Goal: Task Accomplishment & Management: Manage account settings

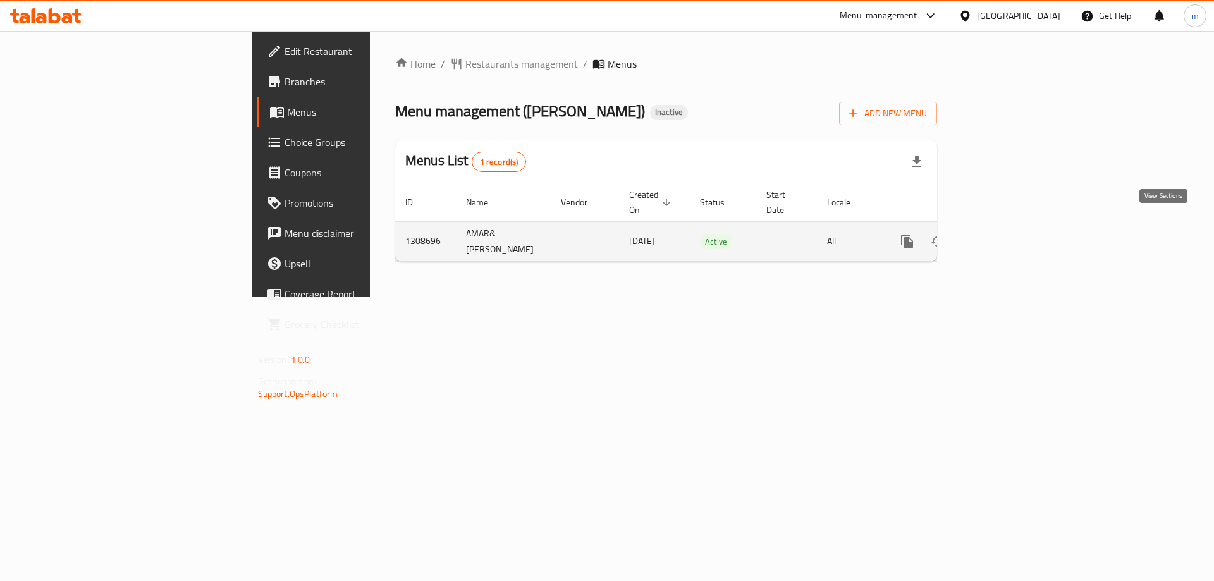
click at [1006, 234] on icon "enhanced table" at bounding box center [998, 241] width 15 height 15
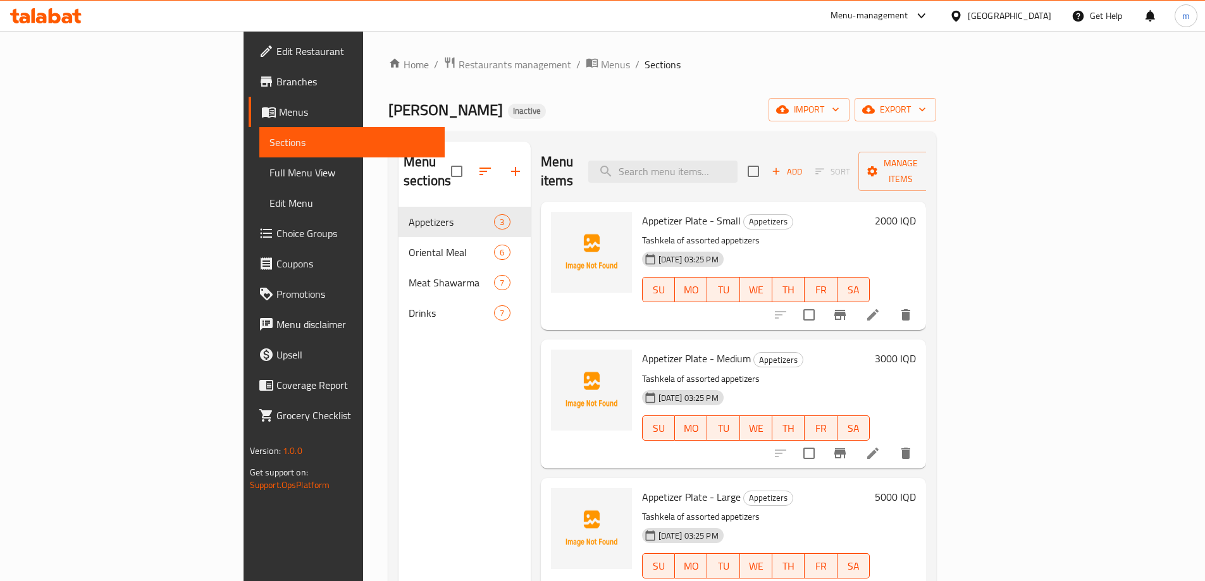
click at [279, 113] on span "Menus" at bounding box center [357, 111] width 156 height 15
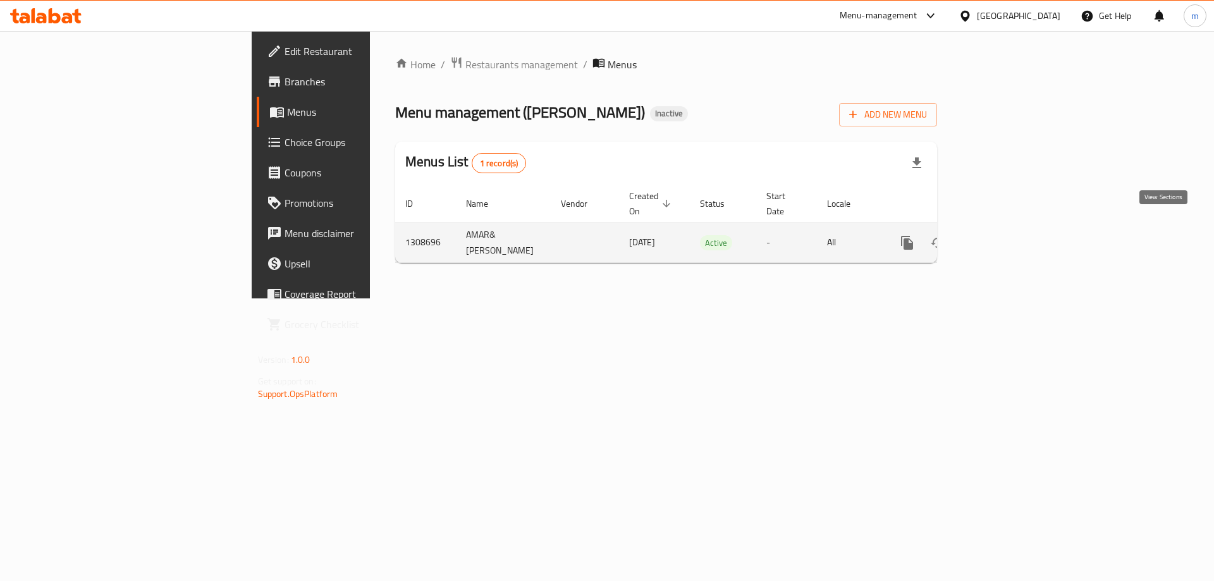
click at [1006, 235] on icon "enhanced table" at bounding box center [998, 242] width 15 height 15
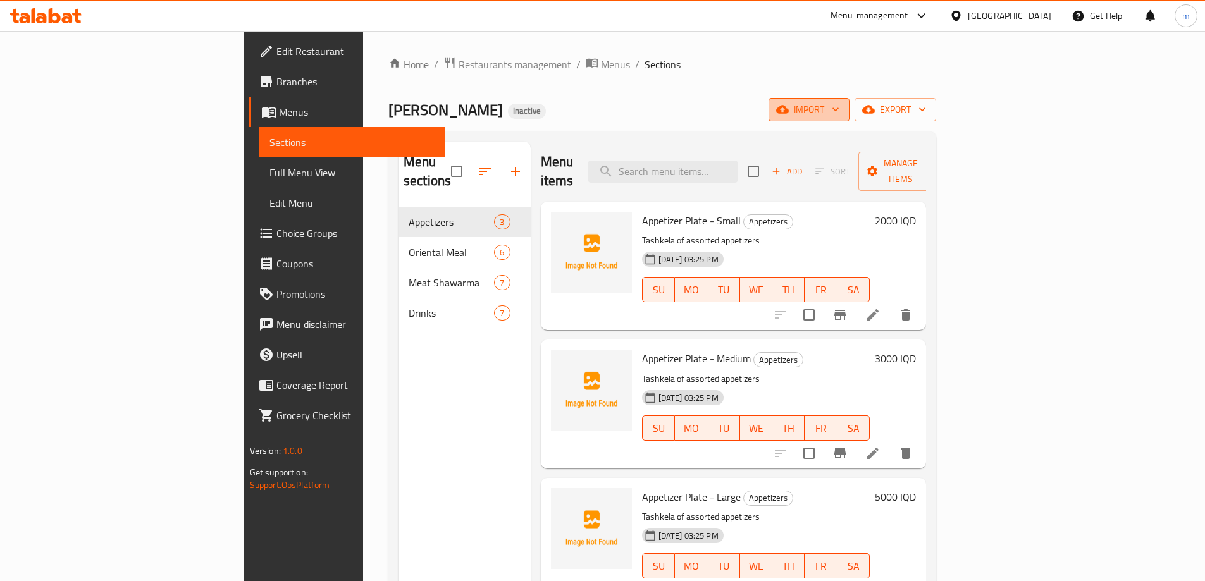
click at [839, 104] on span "import" at bounding box center [809, 110] width 61 height 16
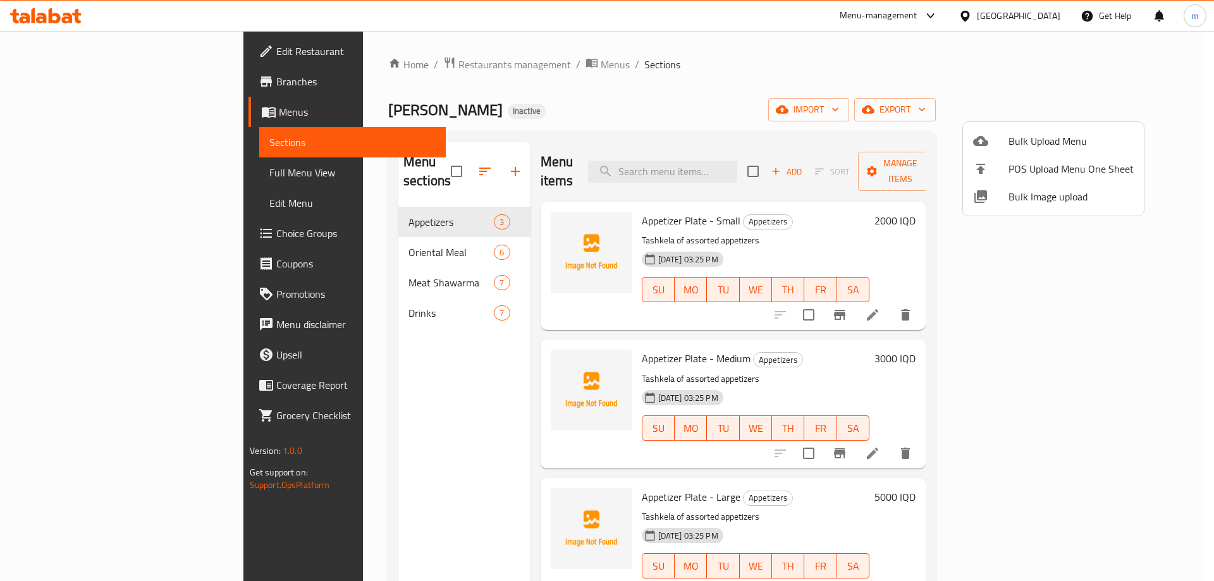
click at [1142, 104] on div at bounding box center [607, 290] width 1214 height 581
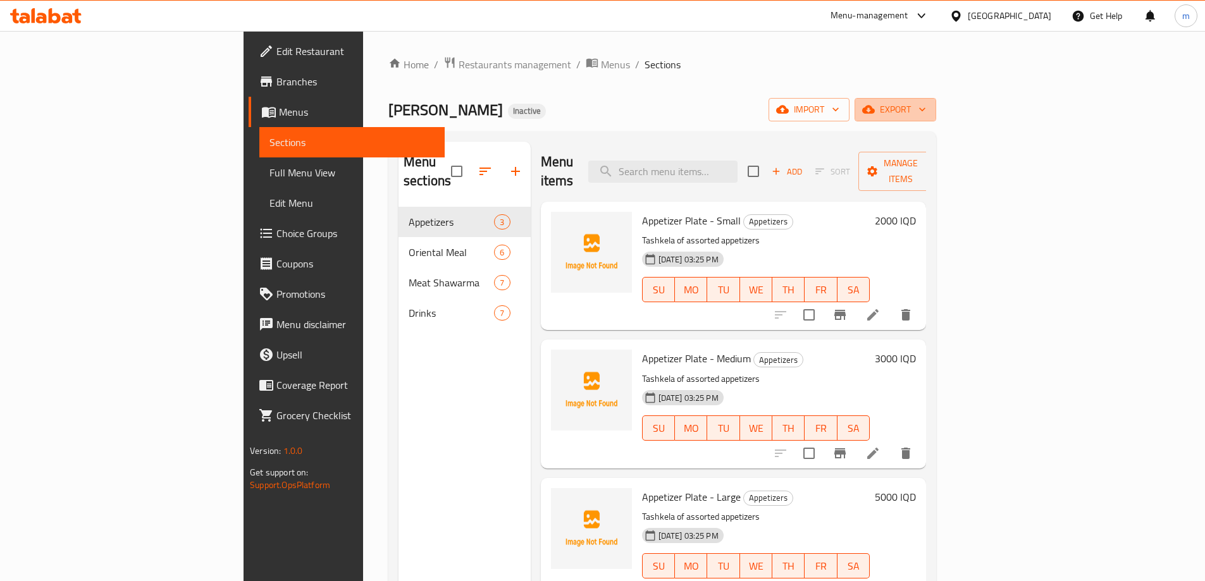
click at [926, 104] on span "export" at bounding box center [895, 110] width 61 height 16
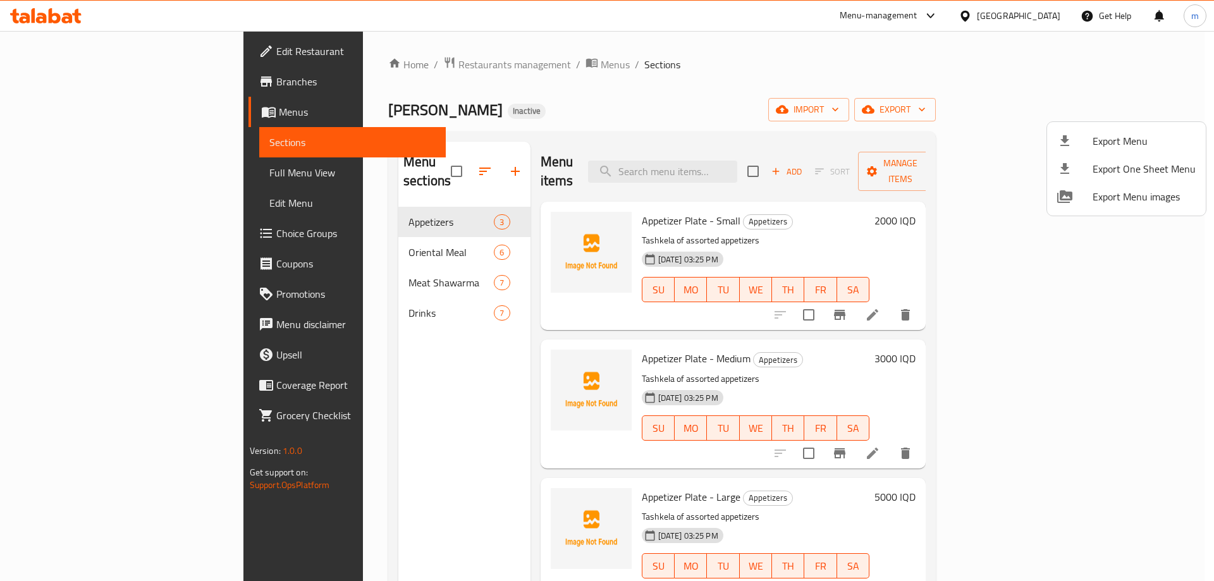
click at [1061, 107] on div at bounding box center [607, 290] width 1214 height 581
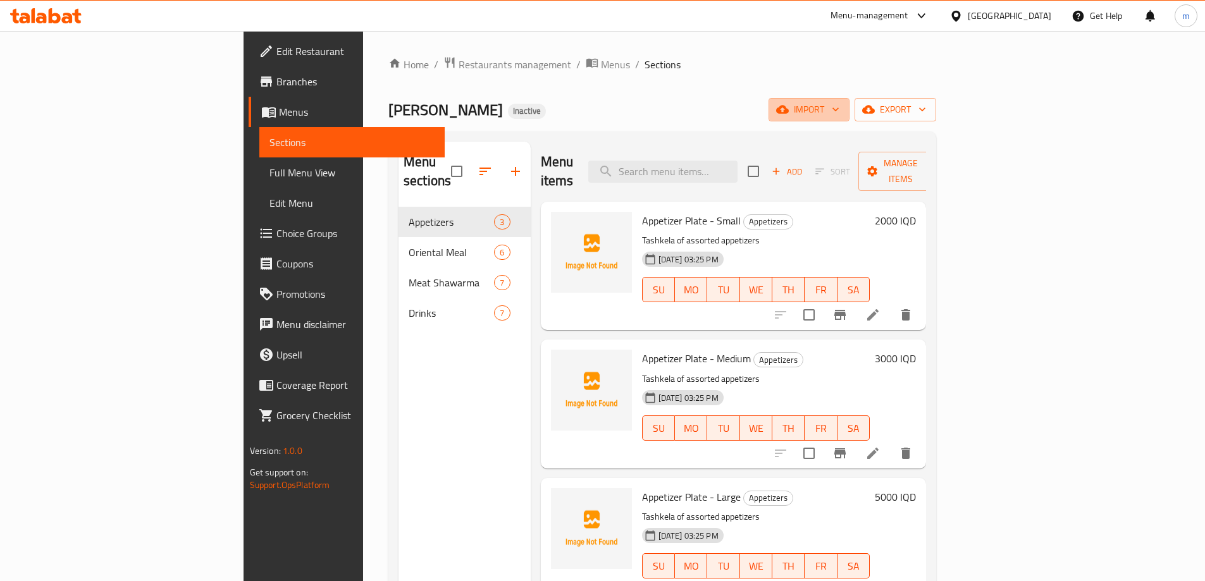
click at [839, 107] on span "import" at bounding box center [809, 110] width 61 height 16
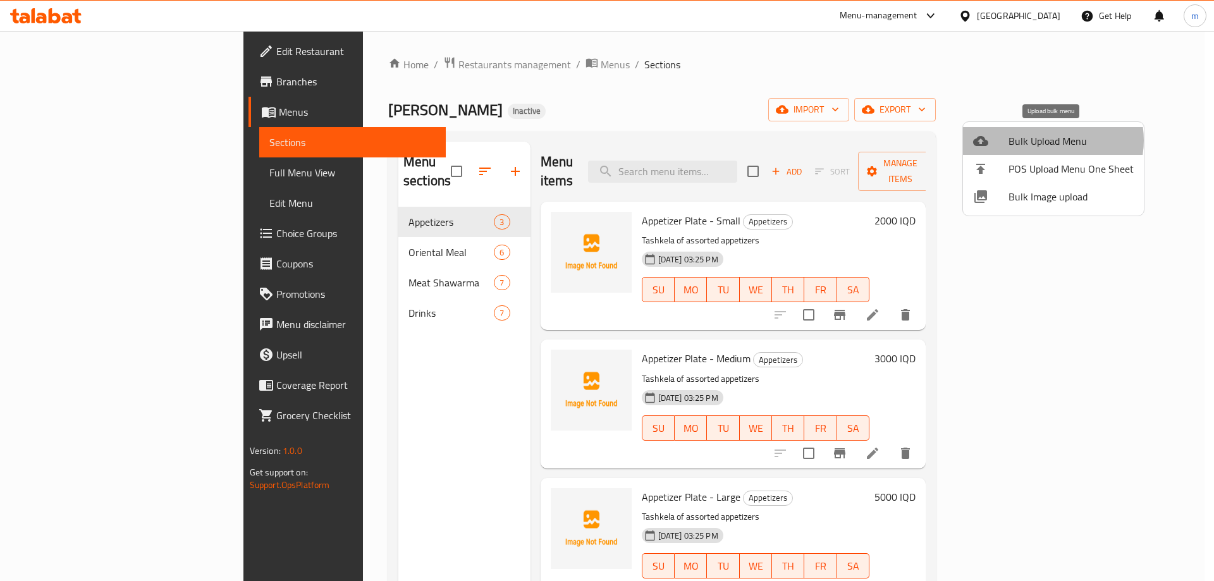
click at [1048, 140] on span "Bulk Upload Menu" at bounding box center [1071, 140] width 125 height 15
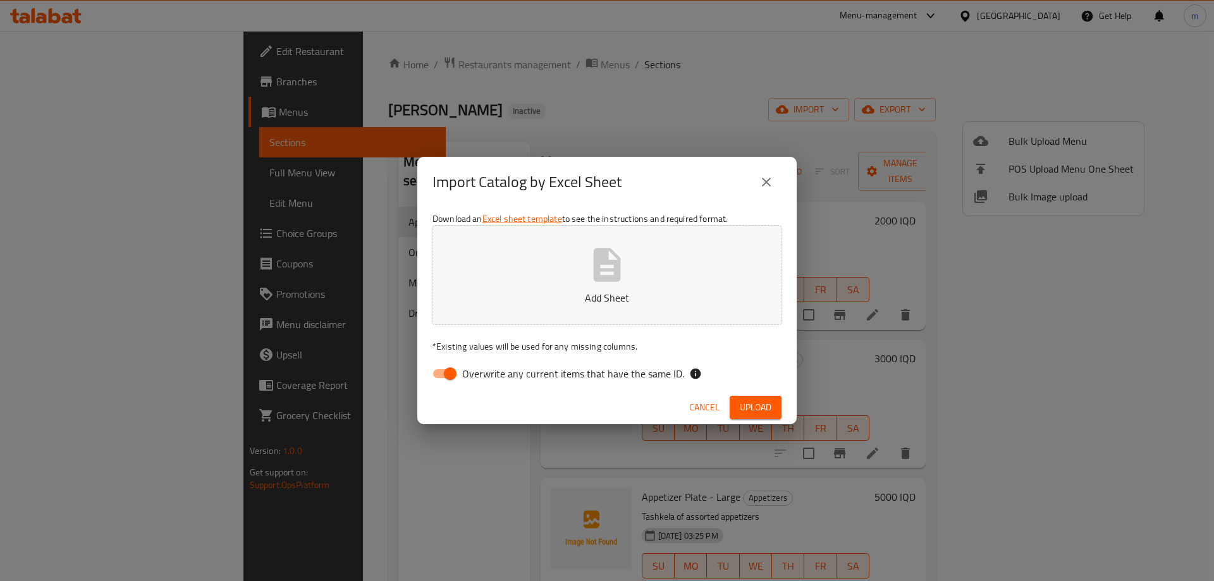
click at [561, 373] on span "Overwrite any current items that have the same ID." at bounding box center [573, 373] width 222 height 15
click at [486, 373] on input "Overwrite any current items that have the same ID." at bounding box center [450, 374] width 72 height 24
checkbox input "false"
click at [561, 298] on p "Add Sheet" at bounding box center [607, 297] width 310 height 15
click at [747, 402] on span "Upload" at bounding box center [756, 408] width 32 height 16
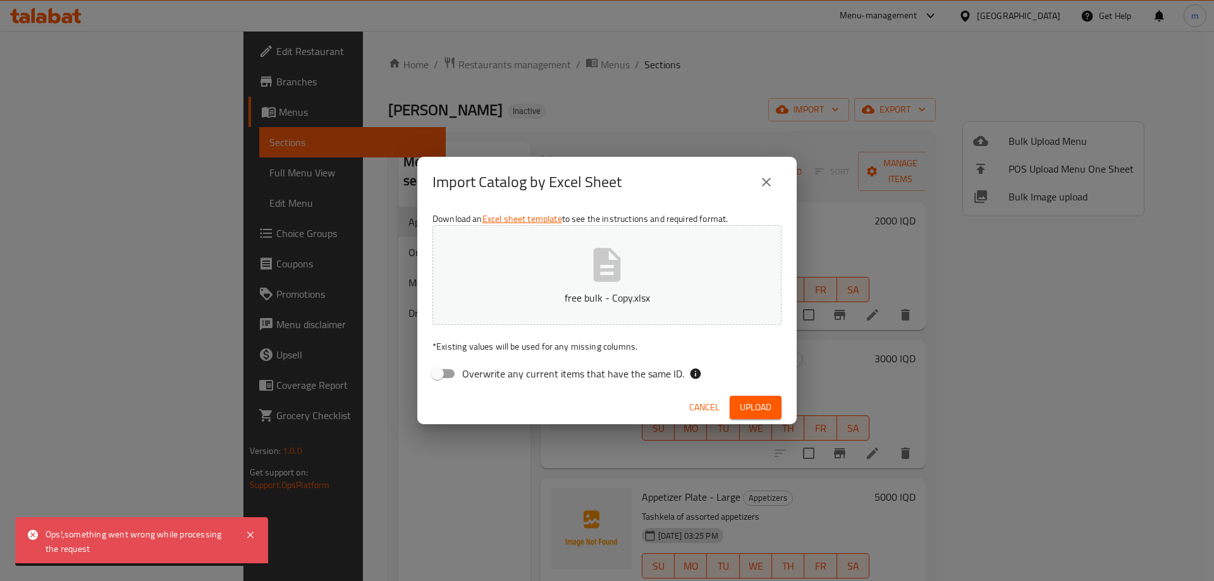
click at [690, 404] on span "Cancel" at bounding box center [704, 408] width 30 height 16
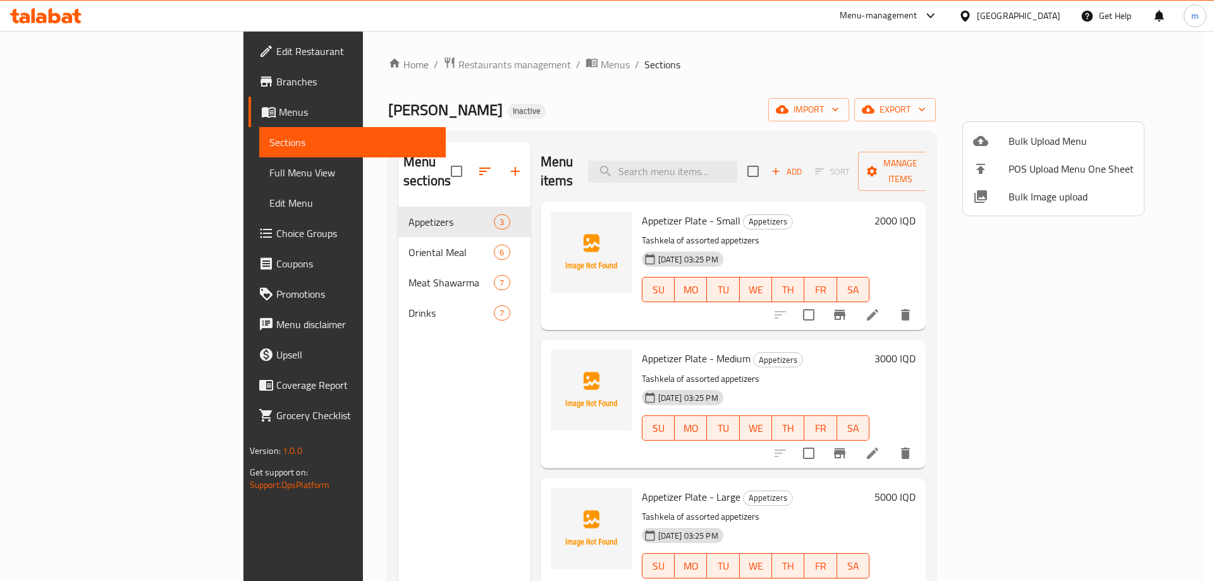
click at [731, 150] on div at bounding box center [607, 290] width 1214 height 581
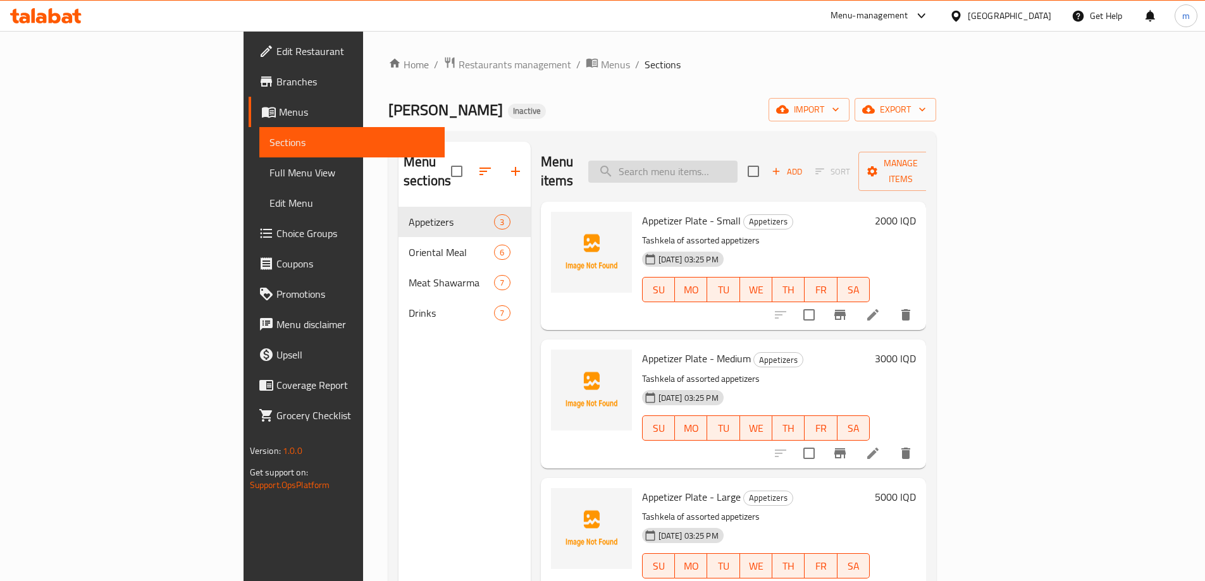
click at [732, 161] on input "search" at bounding box center [662, 172] width 149 height 22
click at [850, 108] on button "import" at bounding box center [809, 109] width 81 height 23
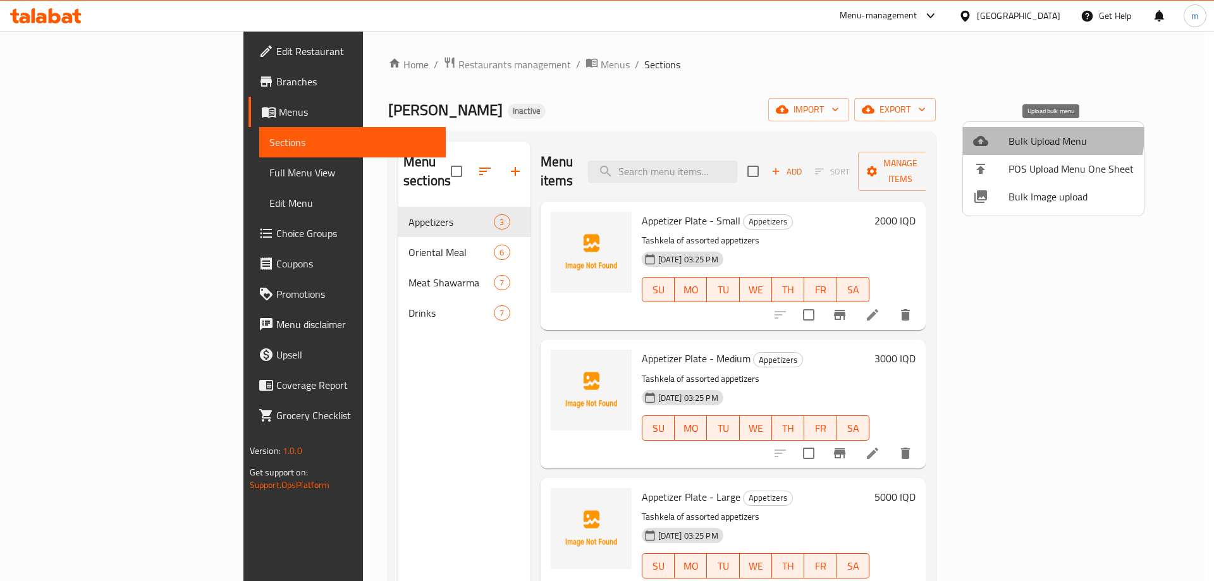
click at [1040, 135] on span "Bulk Upload Menu" at bounding box center [1071, 140] width 125 height 15
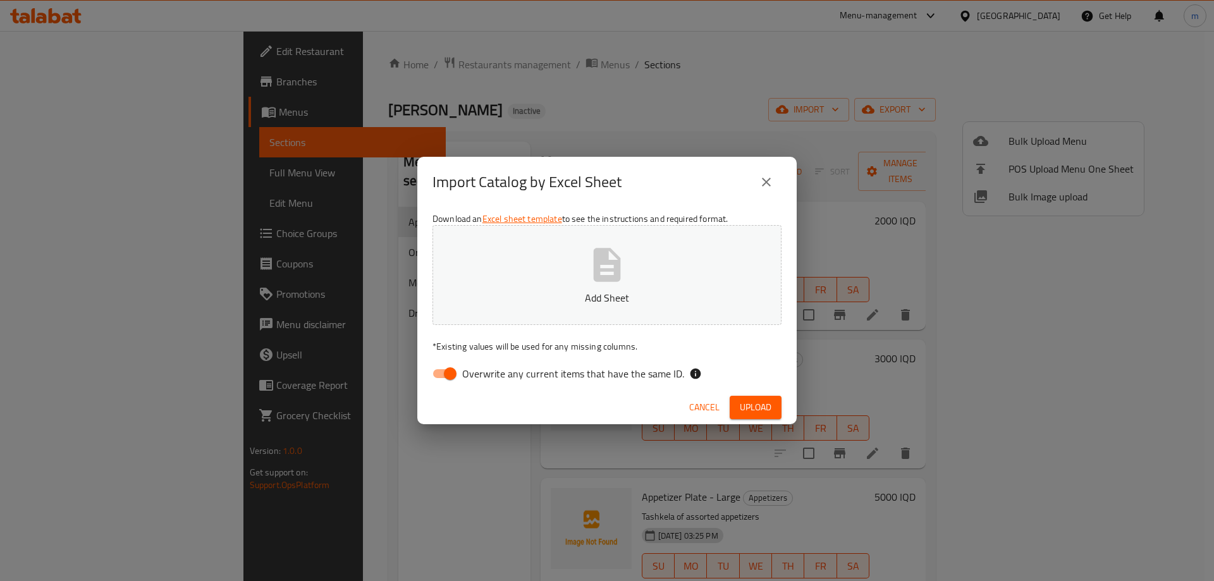
click at [581, 374] on span "Overwrite any current items that have the same ID." at bounding box center [573, 373] width 222 height 15
click at [486, 374] on input "Overwrite any current items that have the same ID." at bounding box center [450, 374] width 72 height 24
checkbox input "false"
click at [628, 269] on button "Add Sheet" at bounding box center [607, 275] width 349 height 100
click at [766, 404] on span "Upload" at bounding box center [756, 408] width 32 height 16
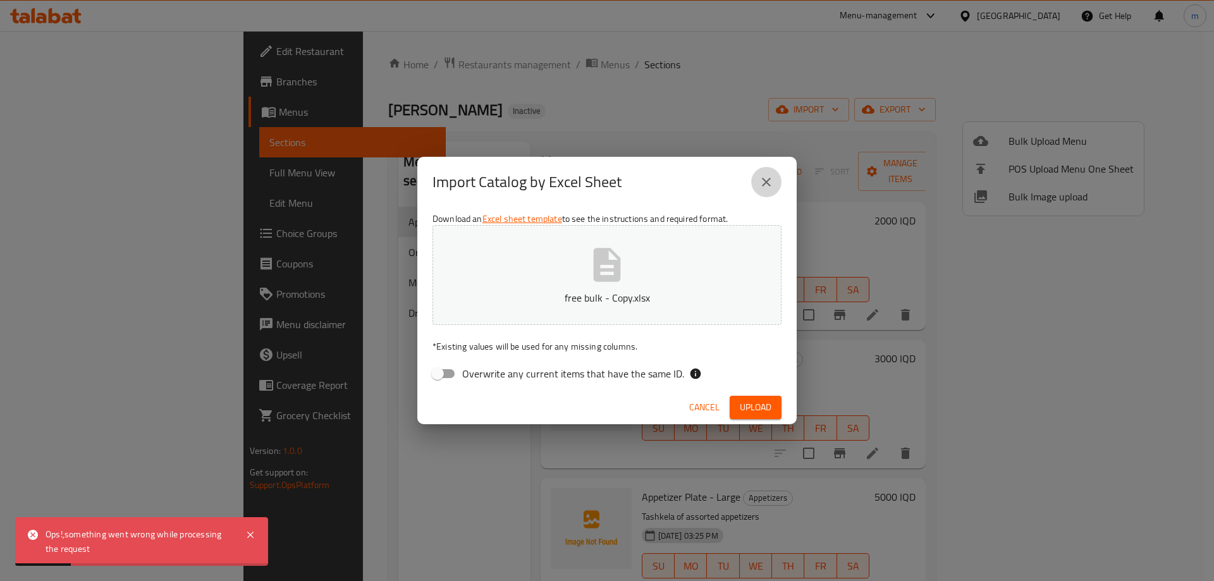
click at [763, 185] on icon "close" at bounding box center [766, 182] width 9 height 9
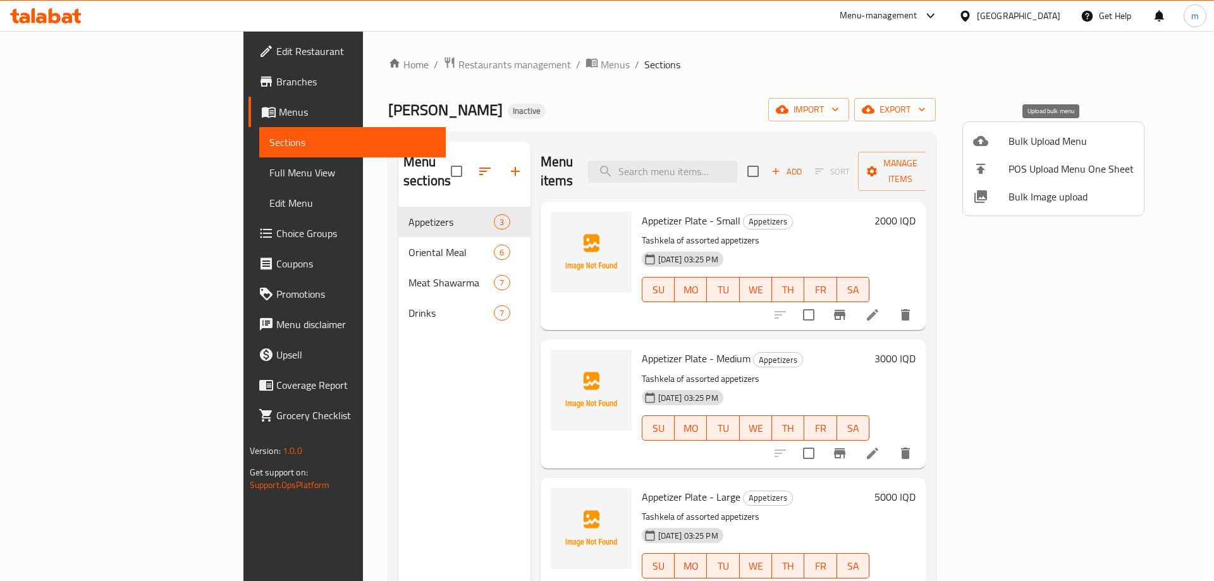
click at [1006, 145] on div at bounding box center [990, 140] width 35 height 15
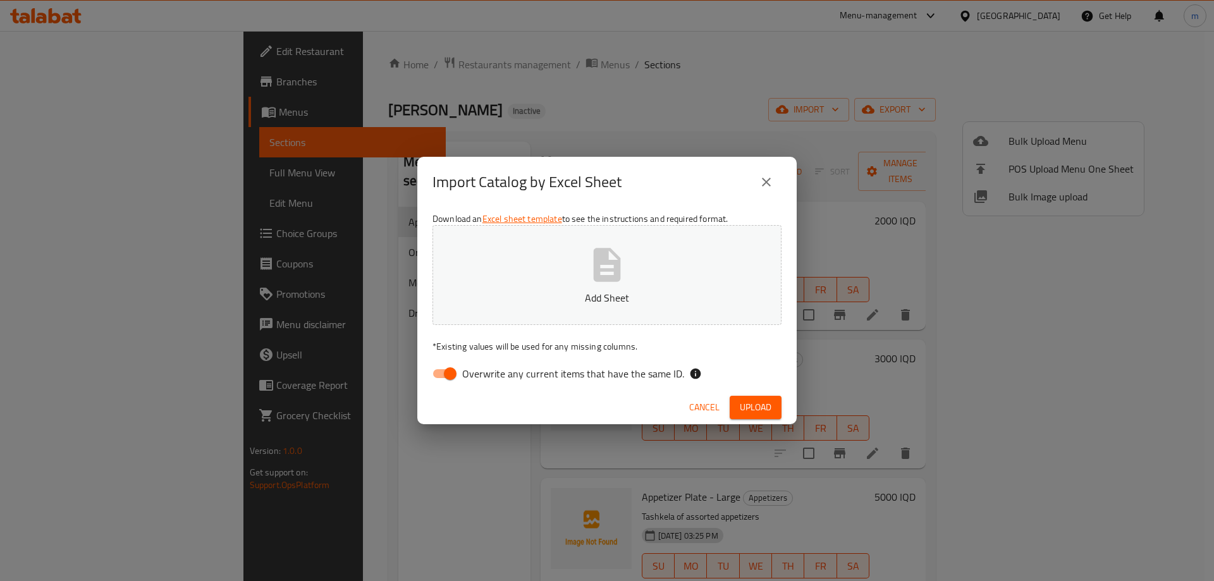
drag, startPoint x: 656, startPoint y: 362, endPoint x: 650, endPoint y: 370, distance: 10.0
click at [655, 362] on label "Overwrite any current items that have the same ID." at bounding box center [555, 374] width 259 height 24
click at [486, 362] on input "Overwrite any current items that have the same ID." at bounding box center [450, 374] width 72 height 24
drag, startPoint x: 650, startPoint y: 370, endPoint x: 641, endPoint y: 292, distance: 78.9
click at [650, 370] on span "Overwrite any current items that have the same ID." at bounding box center [573, 373] width 222 height 15
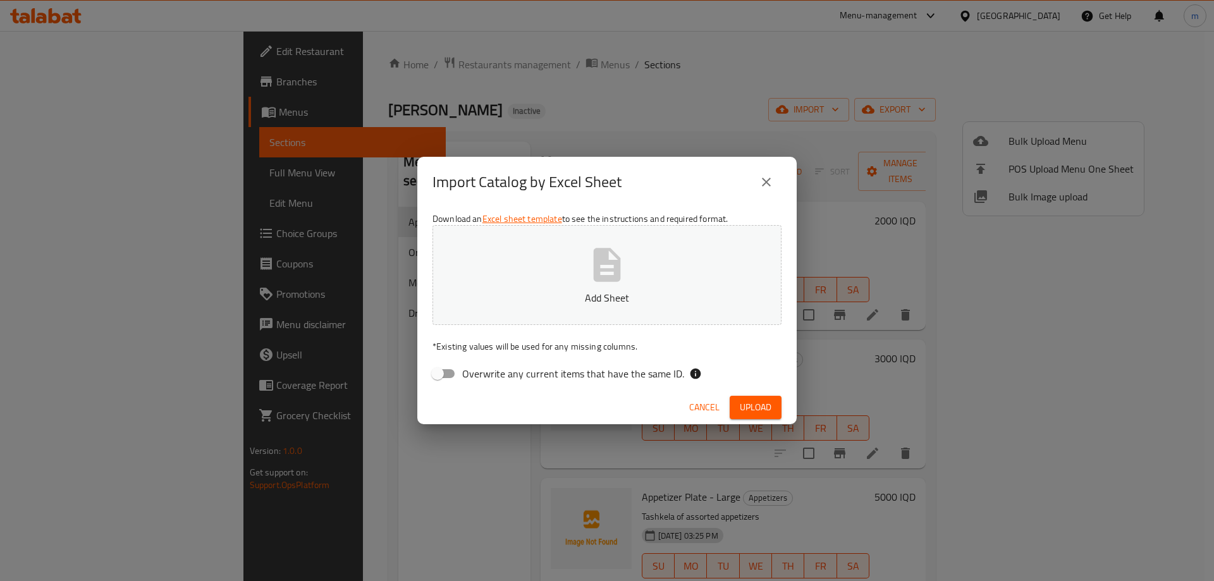
click at [474, 370] on input "Overwrite any current items that have the same ID." at bounding box center [438, 374] width 72 height 24
click at [622, 376] on span "Overwrite any current items that have the same ID." at bounding box center [573, 373] width 222 height 15
click at [486, 376] on input "Overwrite any current items that have the same ID." at bounding box center [450, 374] width 72 height 24
checkbox input "false"
click at [631, 283] on button "Add Sheet" at bounding box center [607, 275] width 349 height 100
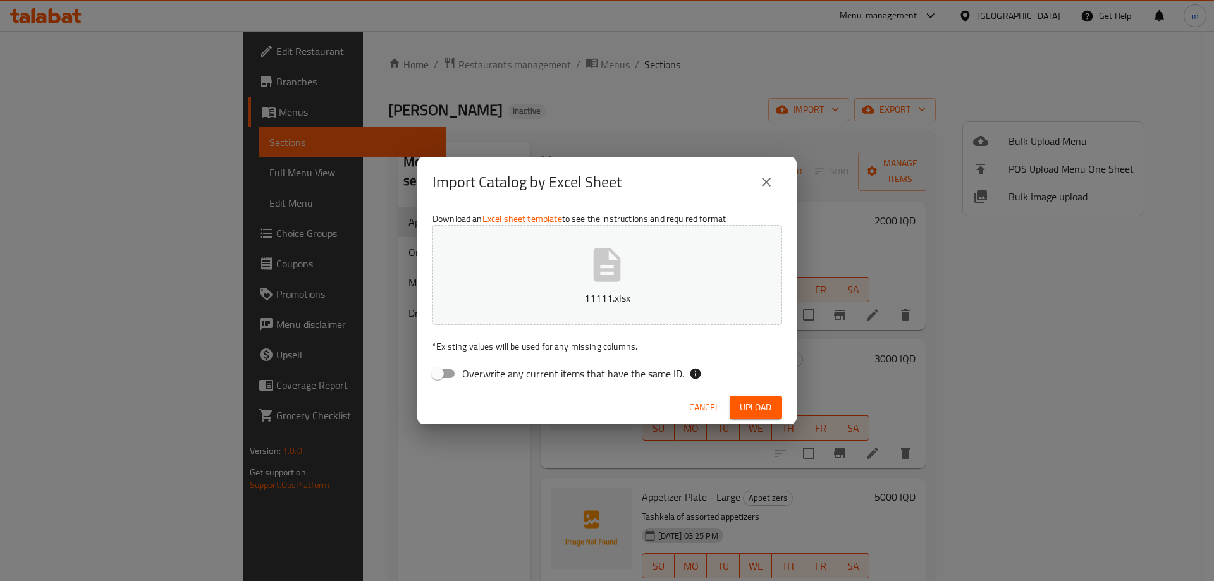
click at [742, 406] on span "Upload" at bounding box center [756, 408] width 32 height 16
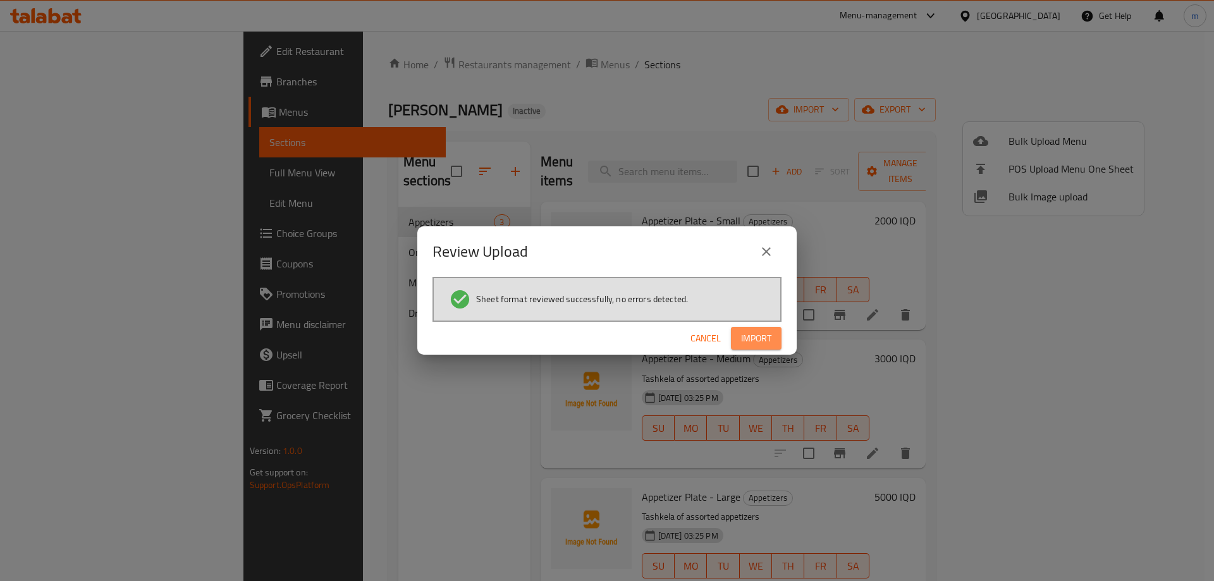
click at [774, 336] on button "Import" at bounding box center [756, 338] width 51 height 23
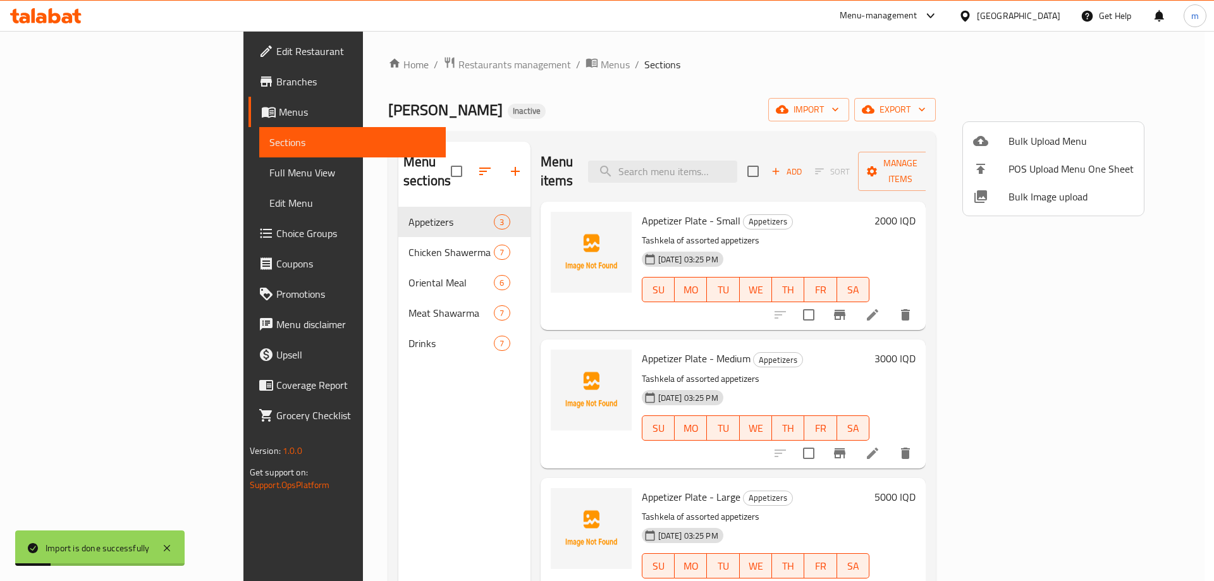
click at [347, 342] on div at bounding box center [607, 290] width 1214 height 581
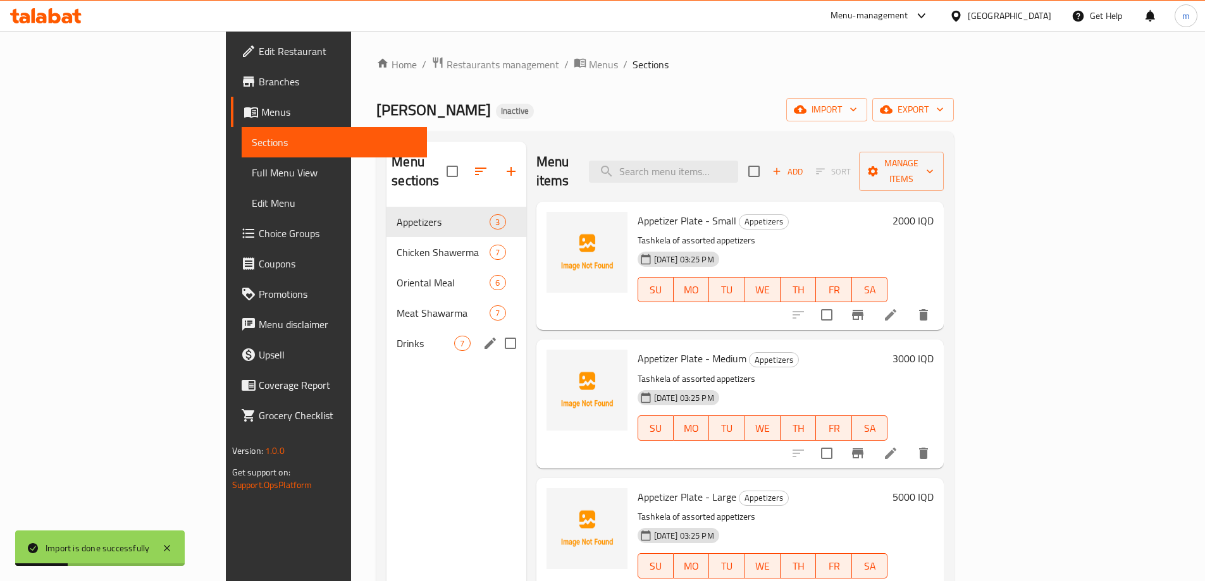
click at [386, 338] on div "Drinks 7" at bounding box center [455, 343] width 139 height 30
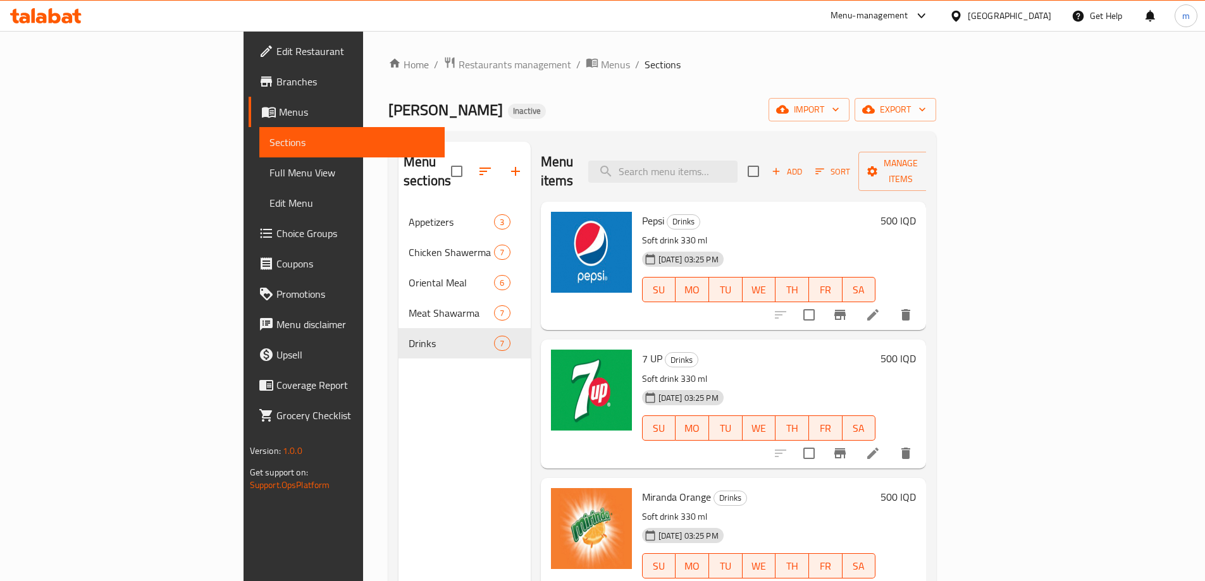
click at [399, 202] on nav "Appetizers 3 Chicken Shawerma 7 Oriental Meal 6 Meat Shawarma 7 Drinks 7" at bounding box center [465, 283] width 132 height 162
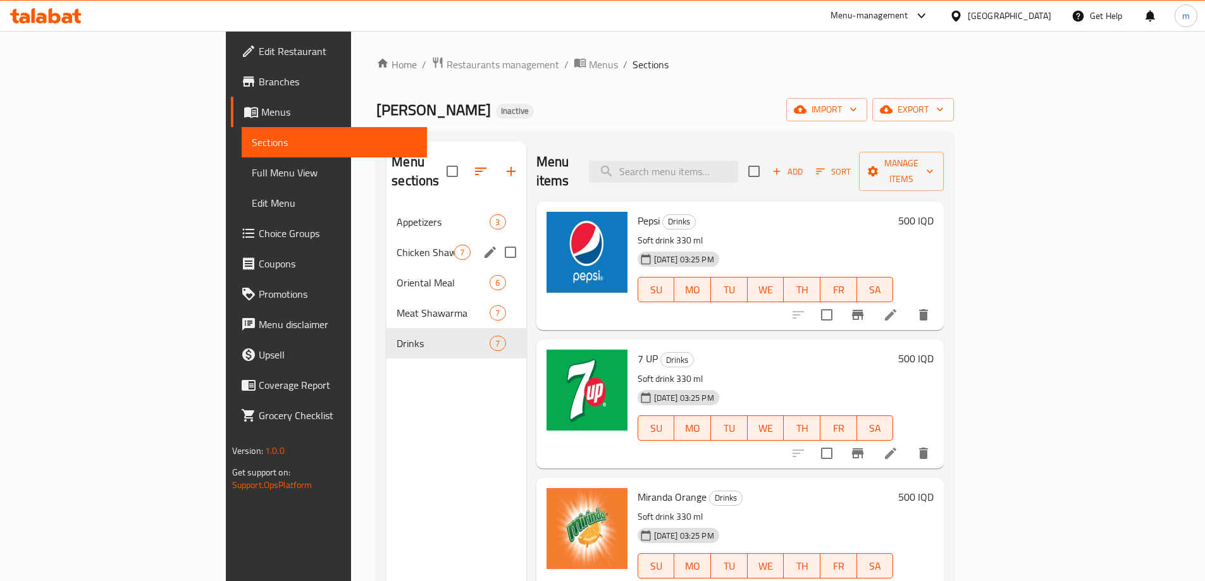
click at [397, 245] on span "Chicken Shawerma" at bounding box center [426, 252] width 58 height 15
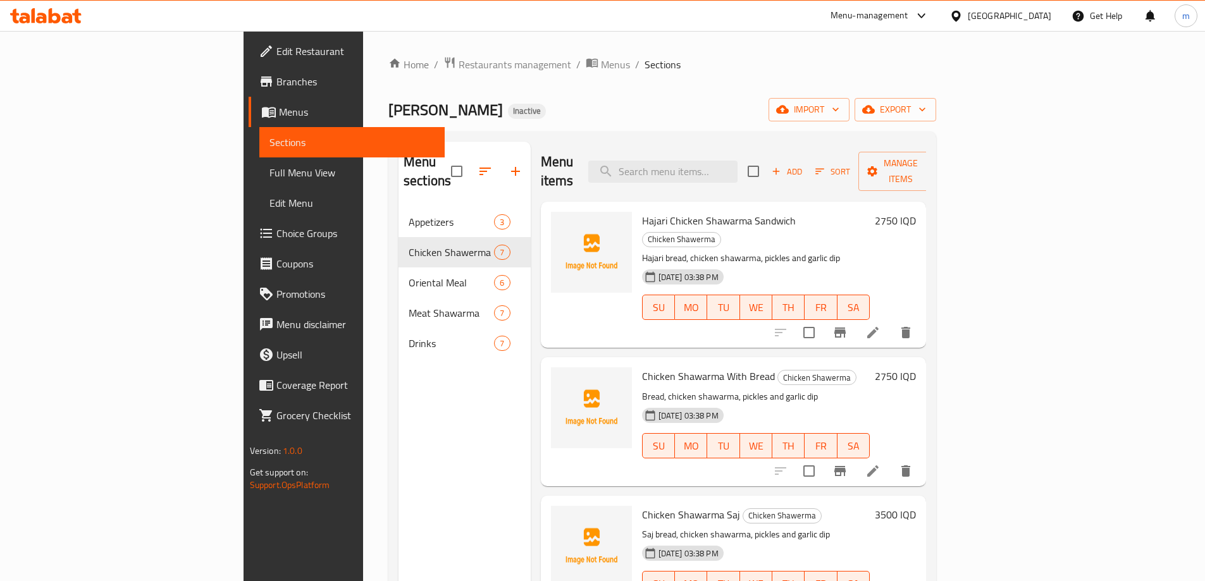
click at [733, 119] on div "Gus Bllya Inactive import export" at bounding box center [662, 109] width 548 height 23
click at [562, 223] on icon "upload picture" at bounding box center [568, 228] width 13 height 11
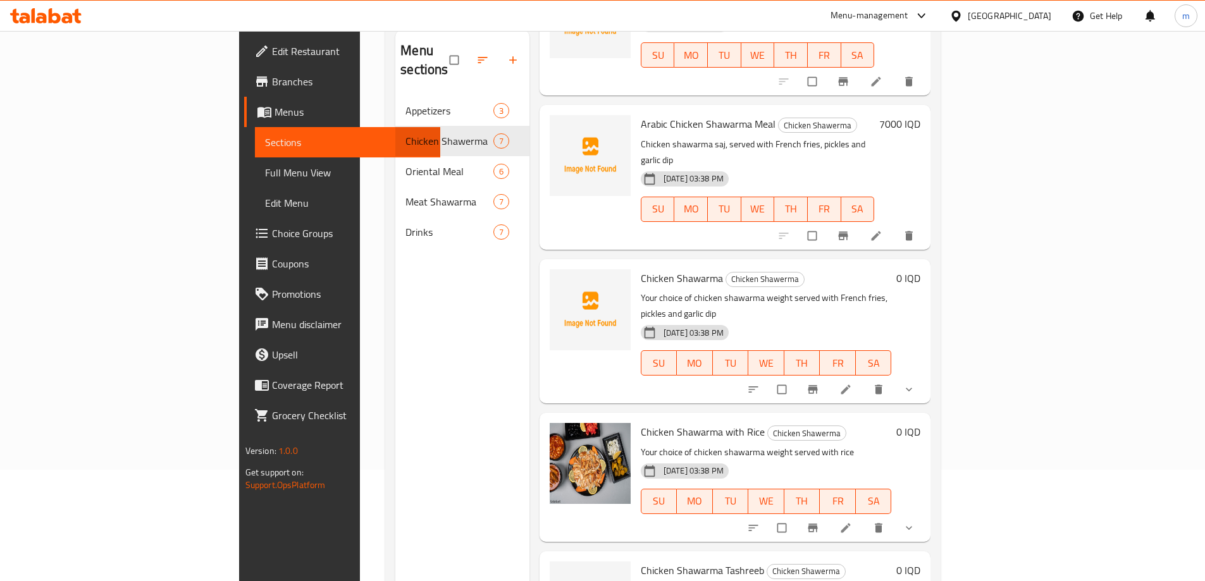
scroll to position [177, 0]
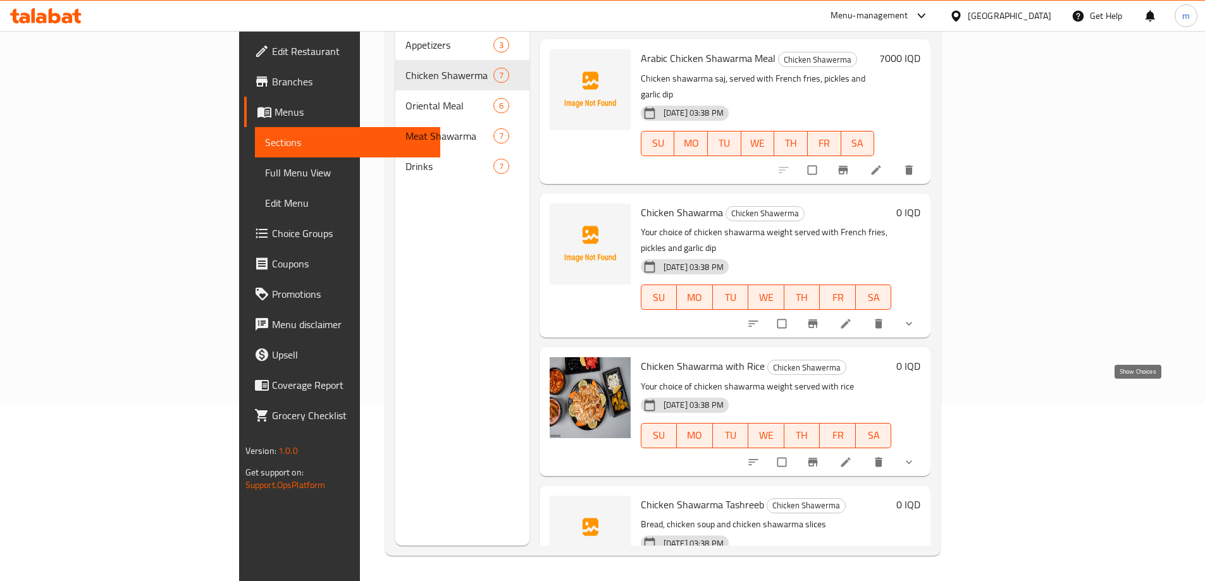
click at [915, 456] on icon "show more" at bounding box center [909, 462] width 13 height 13
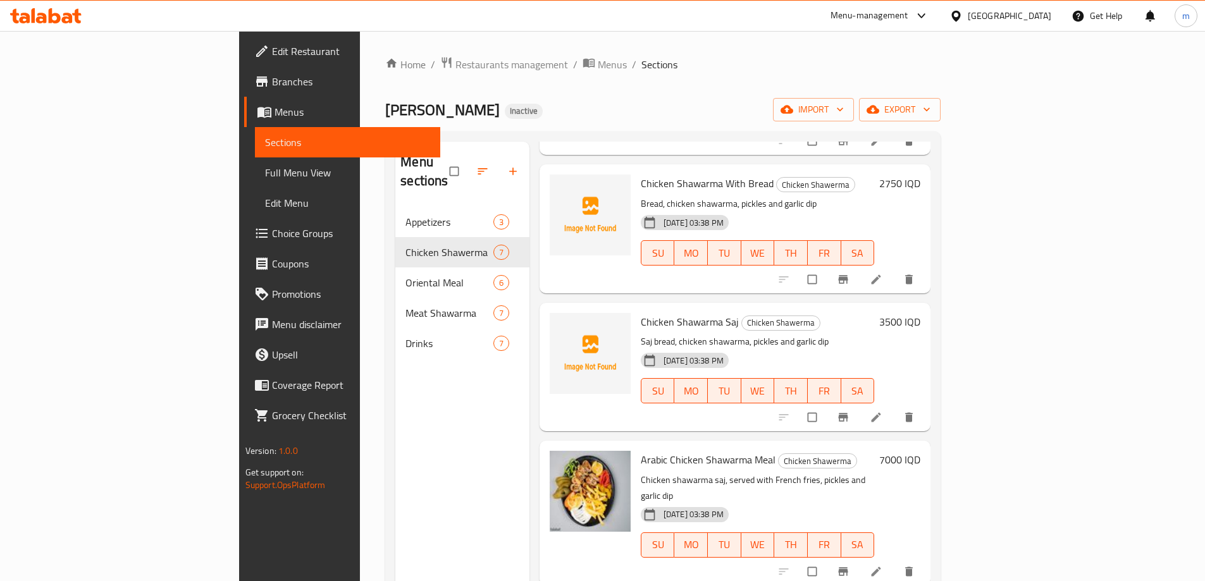
scroll to position [211, 0]
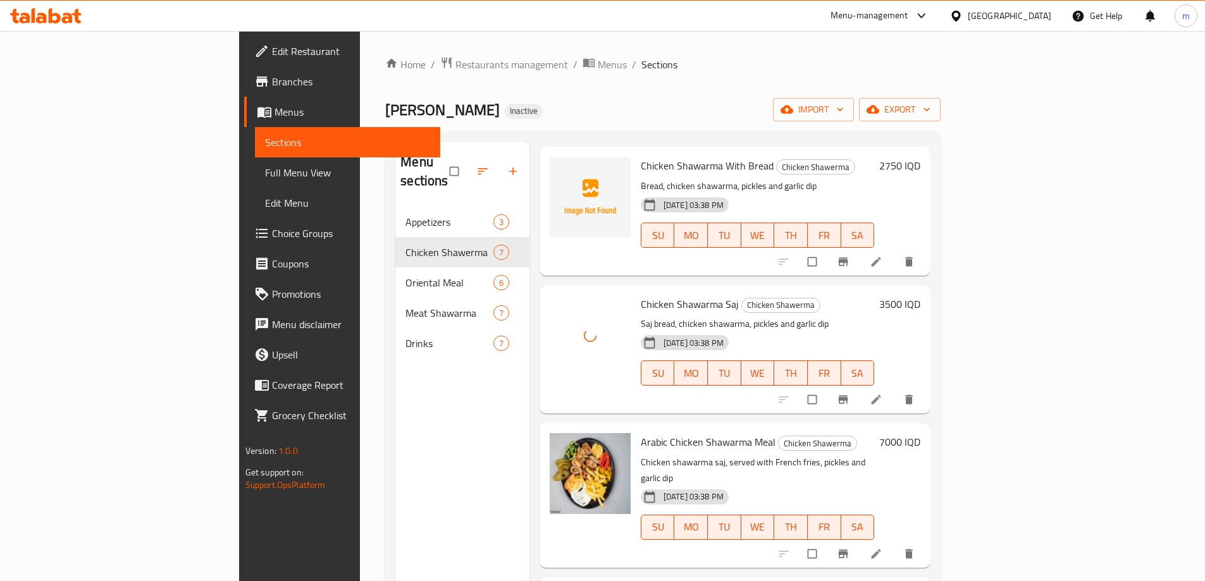
click at [653, 290] on div "Chicken Shawarma Saj Chicken Shawerma Saj bread, chicken shawarma, pickles and …" at bounding box center [758, 349] width 244 height 118
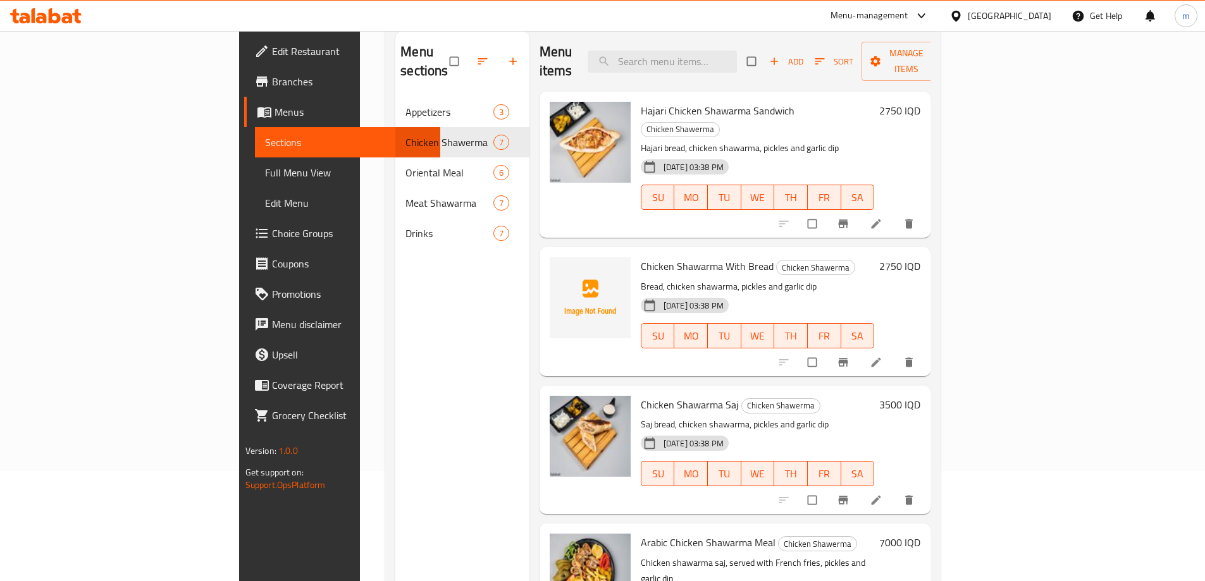
scroll to position [0, 0]
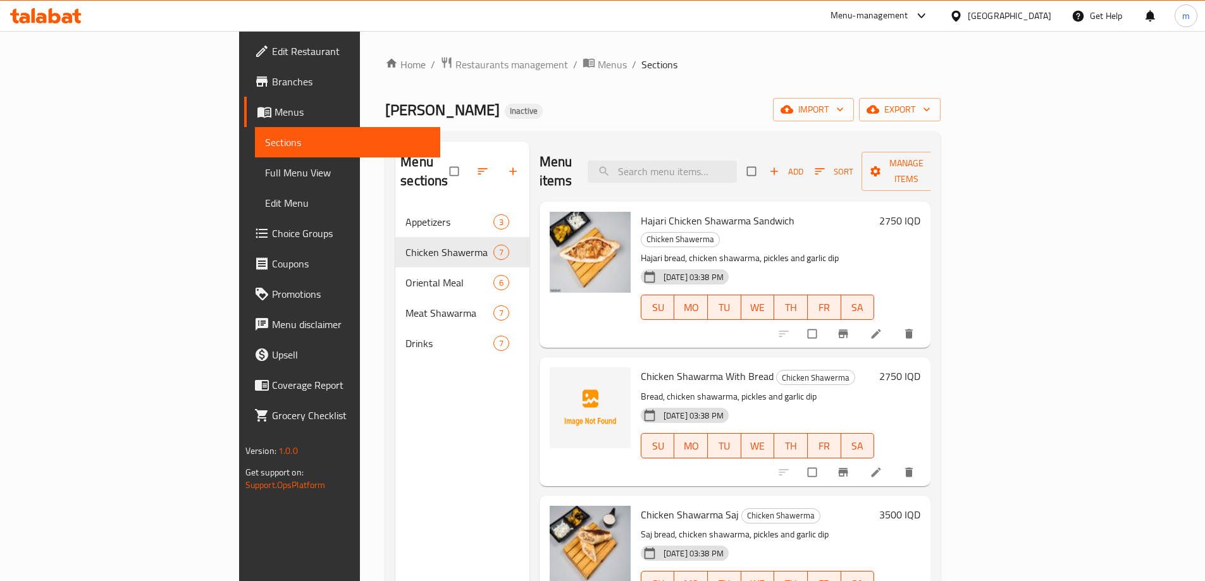
click at [708, 173] on div "Menu items Add Sort Manage items" at bounding box center [736, 172] width 392 height 60
click at [265, 165] on span "Full Menu View" at bounding box center [347, 172] width 165 height 15
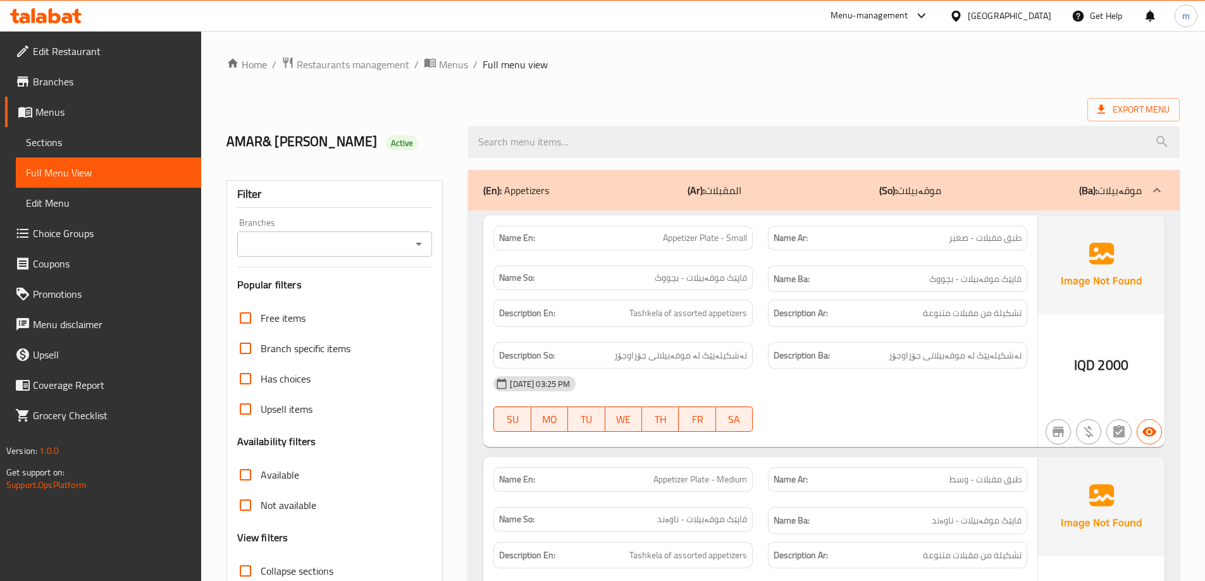
click at [412, 247] on icon "Open" at bounding box center [418, 244] width 15 height 15
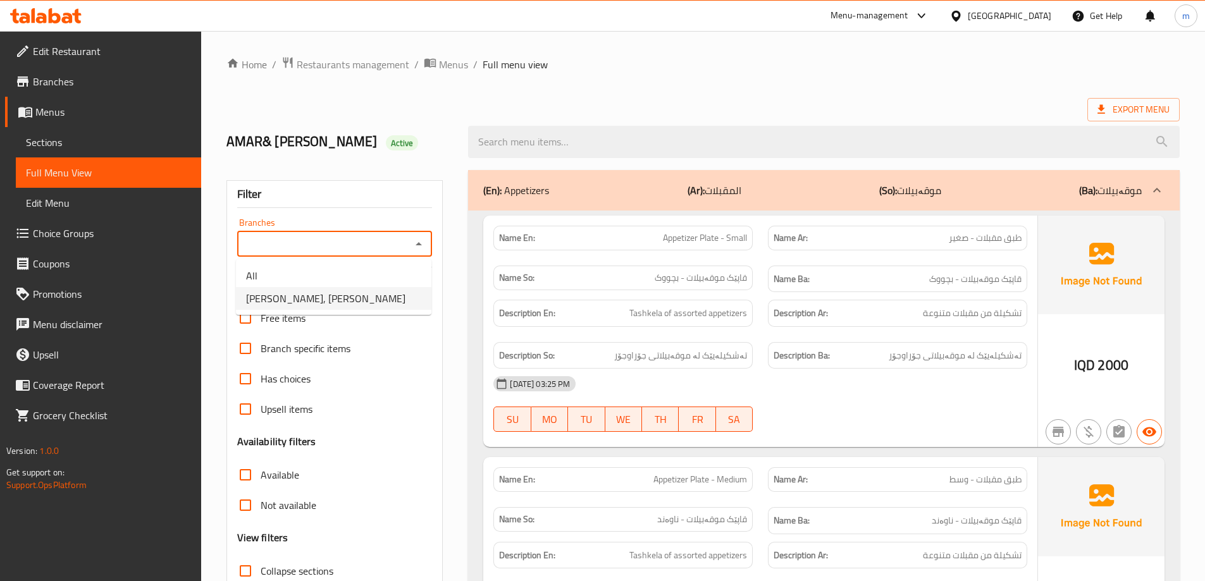
click at [349, 288] on li "[PERSON_NAME], [PERSON_NAME]" at bounding box center [333, 298] width 195 height 23
type input "[PERSON_NAME], [PERSON_NAME]"
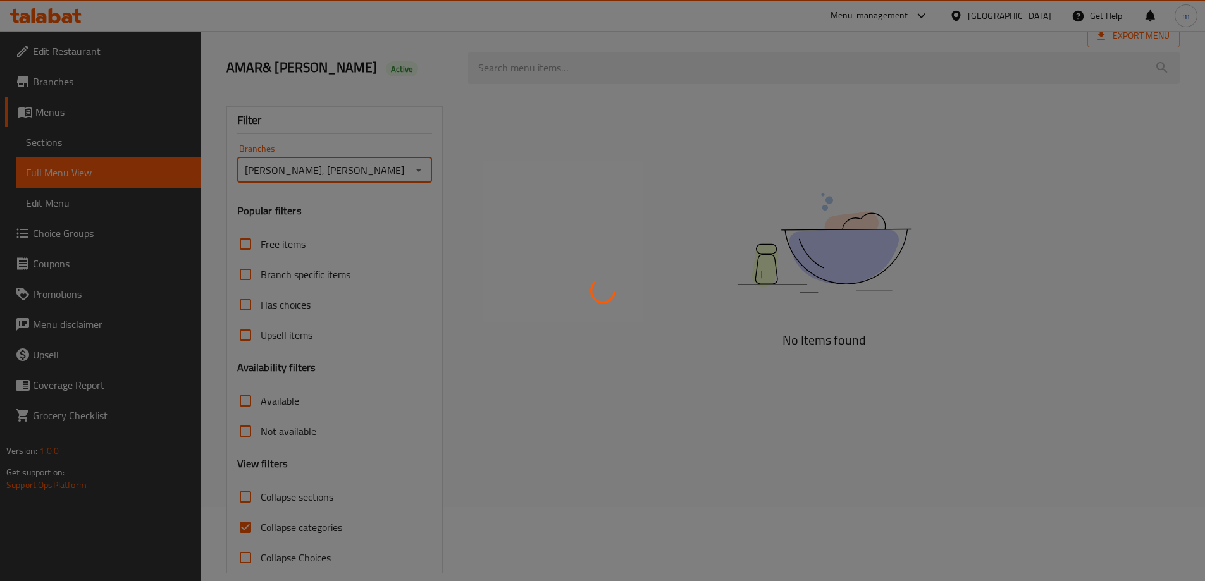
scroll to position [92, 0]
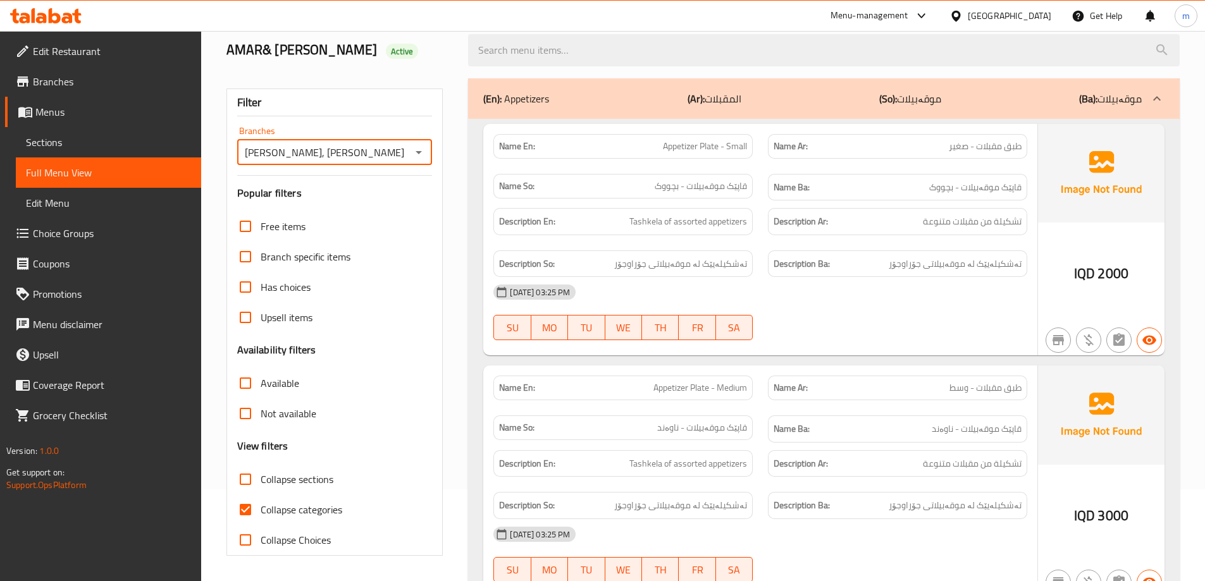
click at [254, 508] on input "Collapse categories" at bounding box center [245, 510] width 30 height 30
checkbox input "false"
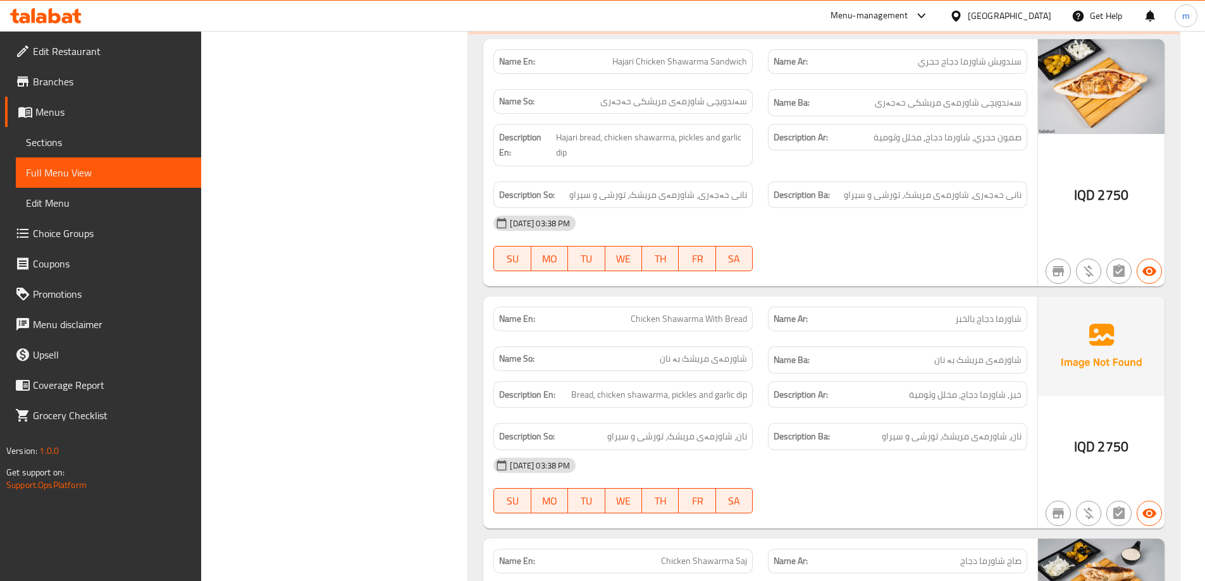
scroll to position [1004, 0]
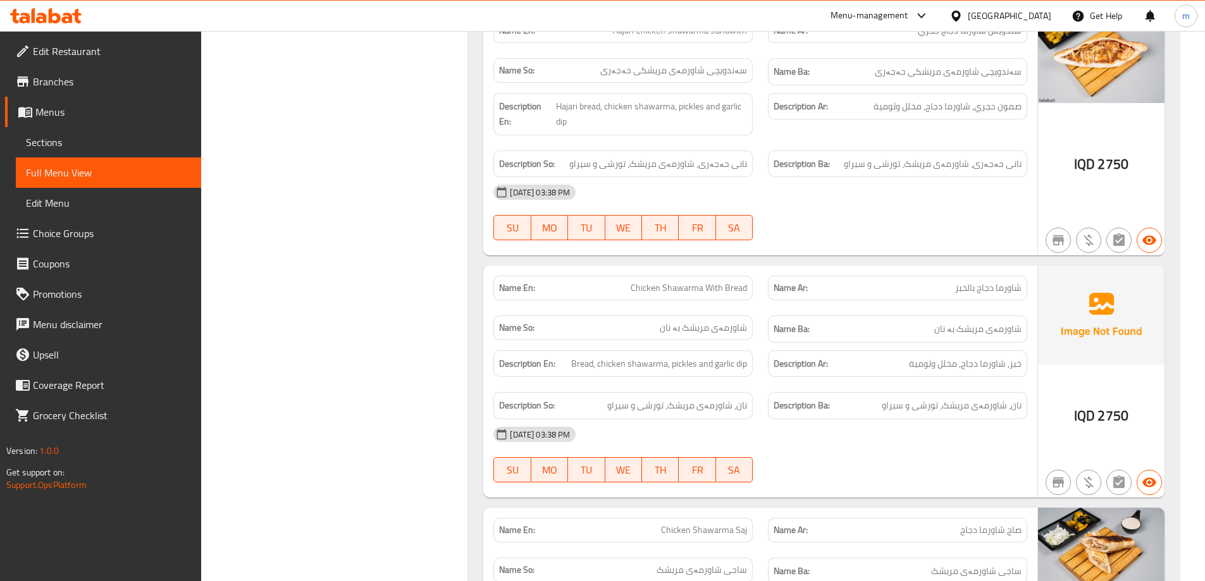
click at [1006, 287] on span "شاورما دجاج بالخبز" at bounding box center [988, 287] width 66 height 13
copy span "شاورما دجاج بالخبز"
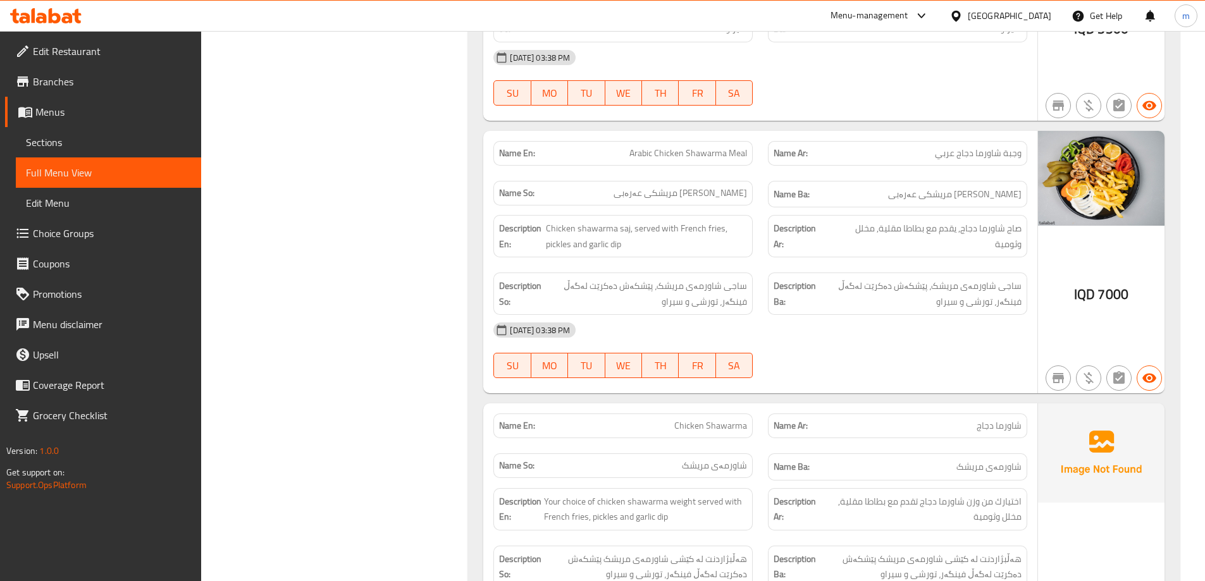
scroll to position [1847, 0]
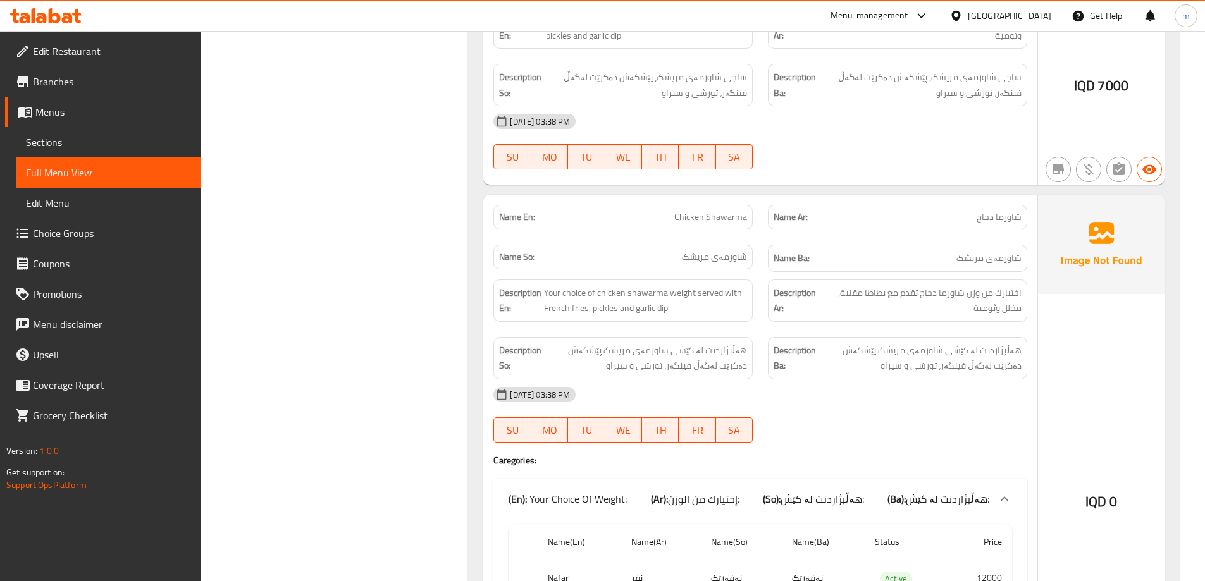
click at [994, 211] on span "شاورما دجاج" at bounding box center [999, 217] width 45 height 13
copy span "شاورما دجاج"
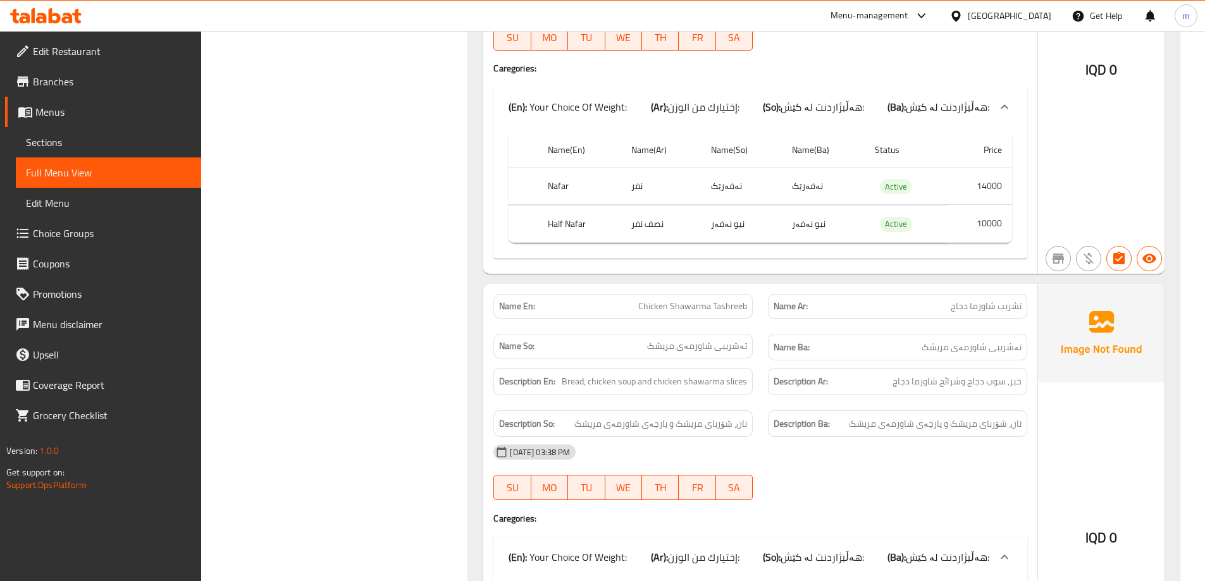
scroll to position [2901, 0]
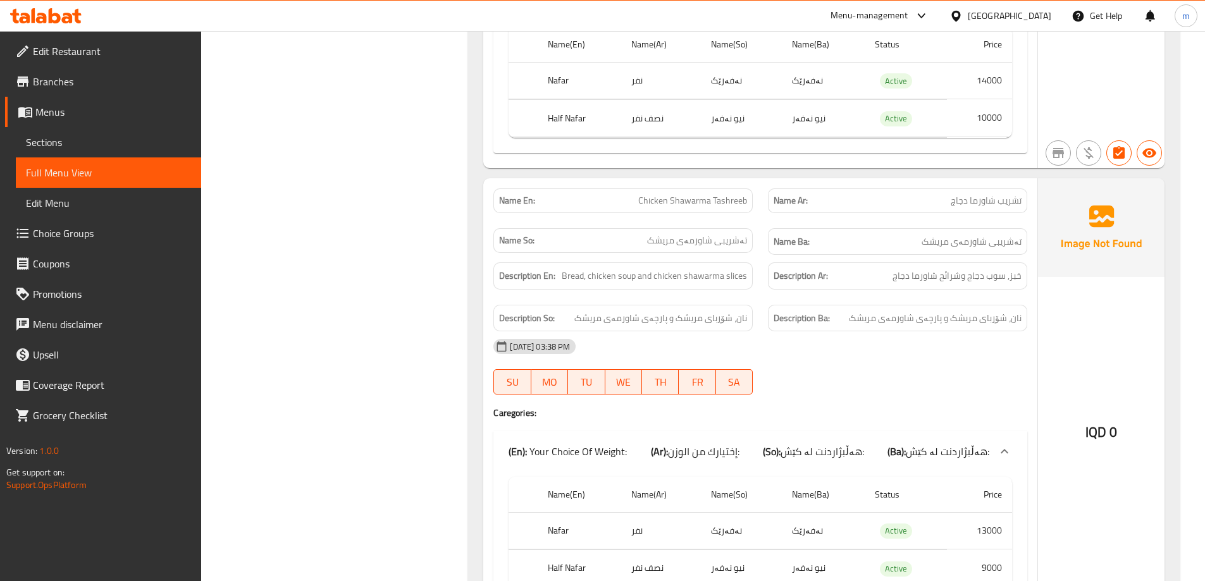
click at [992, 194] on span "تشريب شاورما دجاج" at bounding box center [986, 200] width 71 height 13
copy span "تشريب شاورما دجاج"
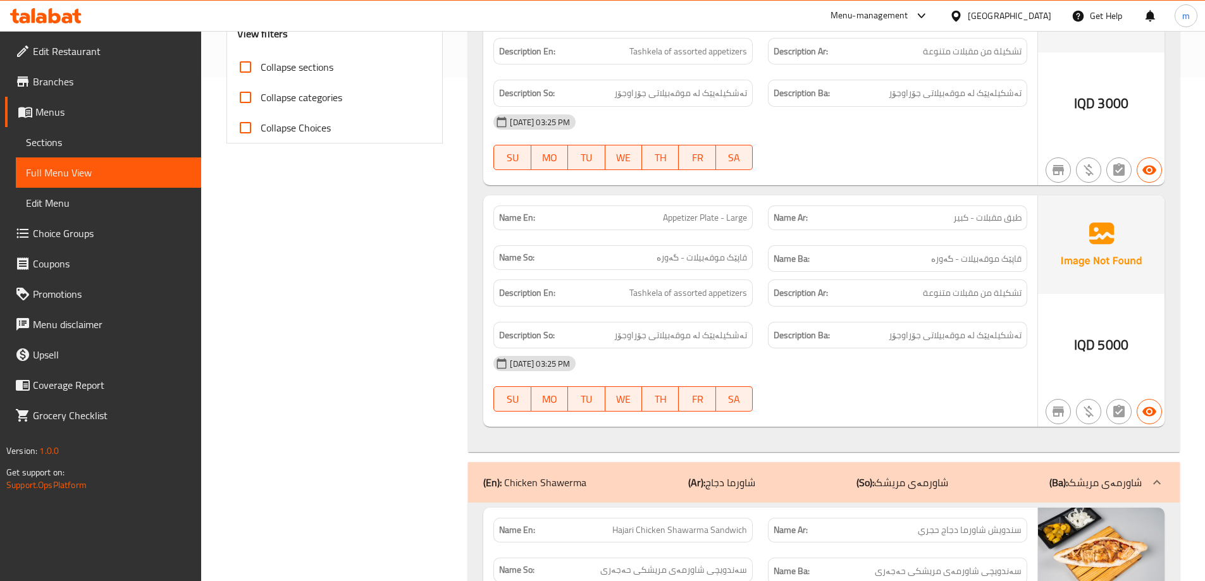
scroll to position [474, 0]
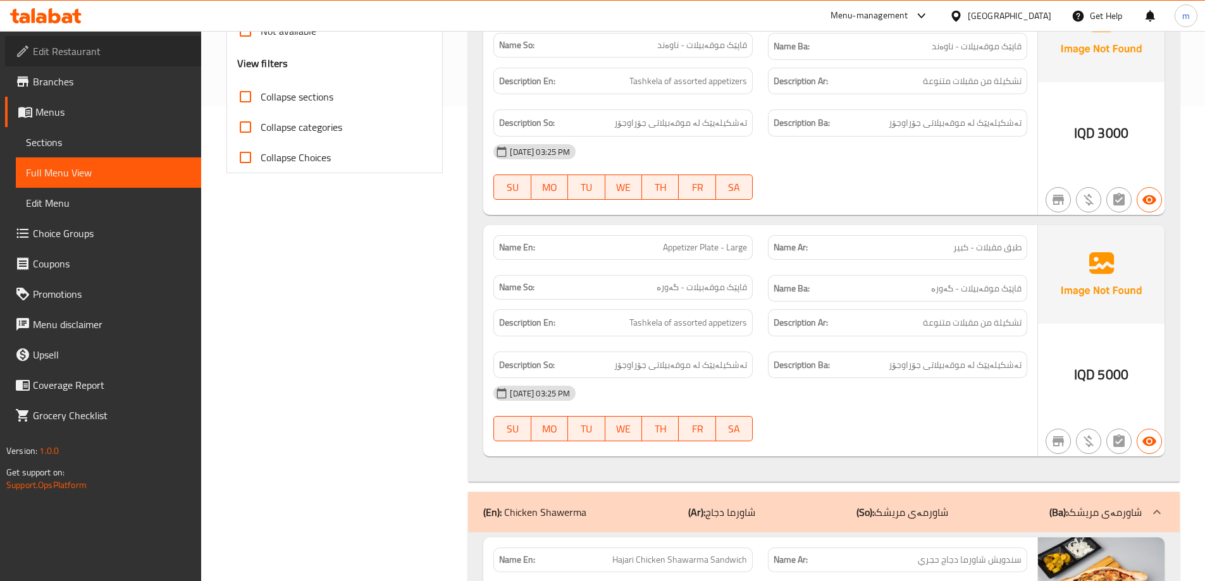
click at [94, 46] on span "Edit Restaurant" at bounding box center [112, 51] width 158 height 15
